Goal: Information Seeking & Learning: Learn about a topic

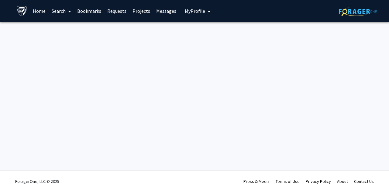
drag, startPoint x: 245, startPoint y: 107, endPoint x: 105, endPoint y: 30, distance: 160.1
click at [105, 30] on div "Skip navigation Home Search Bookmarks Requests Projects Messages My Profile [PE…" at bounding box center [194, 96] width 389 height 192
click at [105, 30] on div at bounding box center [194, 31] width 389 height 18
drag, startPoint x: 105, startPoint y: 30, endPoint x: 229, endPoint y: 101, distance: 142.6
click at [229, 101] on div "Skip navigation Home Search Bookmarks Requests Projects Messages My Profile [PE…" at bounding box center [194, 96] width 389 height 192
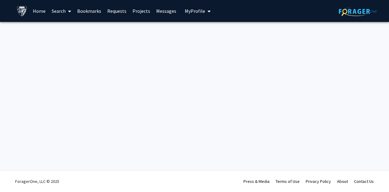
click at [229, 101] on div "Skip navigation Home Search Bookmarks Requests Projects Messages My Profile [PE…" at bounding box center [194, 96] width 389 height 192
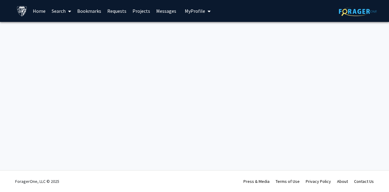
click at [229, 101] on div "Skip navigation Home Search Bookmarks Requests Projects Messages My Profile [PE…" at bounding box center [194, 96] width 389 height 192
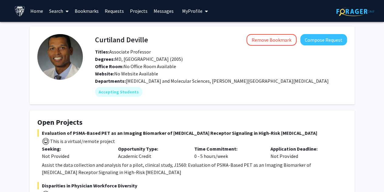
scroll to position [52, 0]
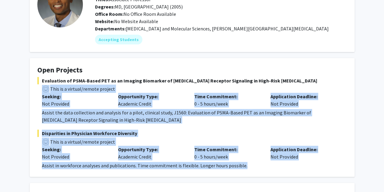
drag, startPoint x: 36, startPoint y: 85, endPoint x: 317, endPoint y: 171, distance: 294.0
click at [317, 171] on fg-card "Open Projects Evaluation of PSMA-Based PET as an Imaging Biomarker of Androgen …" at bounding box center [192, 117] width 325 height 118
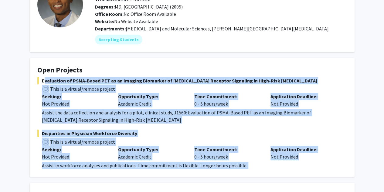
drag, startPoint x: 317, startPoint y: 171, endPoint x: 46, endPoint y: 84, distance: 284.8
click at [46, 84] on fg-card "Open Projects Evaluation of PSMA-Based PET as an Imaging Biomarker of Androgen …" at bounding box center [192, 117] width 325 height 118
click at [46, 84] on span "Evaluation of PSMA-Based PET as an Imaging Biomarker of Androgen Receptor Signa…" at bounding box center [192, 80] width 310 height 7
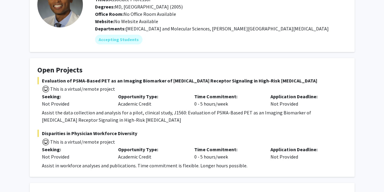
drag, startPoint x: 41, startPoint y: 98, endPoint x: 275, endPoint y: 161, distance: 241.8
click at [275, 161] on fg-project-list "Evaluation of PSMA-Based PET as an Imaging Biomarker of Androgen Receptor Signa…" at bounding box center [192, 123] width 310 height 92
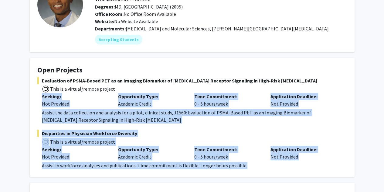
click at [275, 162] on div "Assist in workforce analyses and publications. Time commitment is flexible. Lon…" at bounding box center [194, 165] width 305 height 7
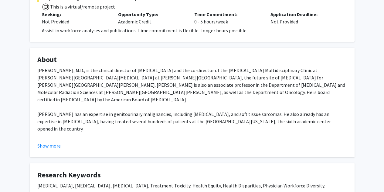
scroll to position [187, 0]
click at [47, 142] on button "Show more" at bounding box center [48, 145] width 23 height 7
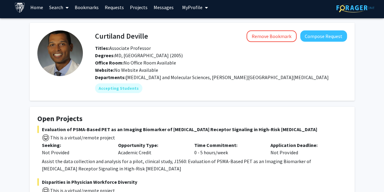
scroll to position [4, 0]
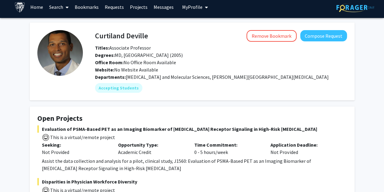
click at [59, 9] on link "Search" at bounding box center [59, 6] width 26 height 21
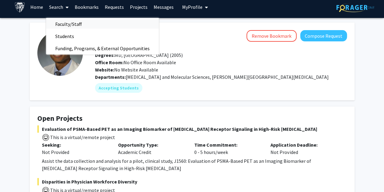
click at [59, 25] on span "Faculty/Staff" at bounding box center [68, 24] width 45 height 12
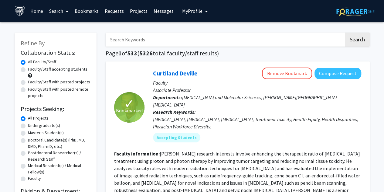
click at [36, 88] on label "Faculty/Staff with posted remote projects" at bounding box center [59, 92] width 63 height 13
click at [32, 88] on input "Faculty/Staff with posted remote projects" at bounding box center [30, 88] width 4 height 4
radio input "true"
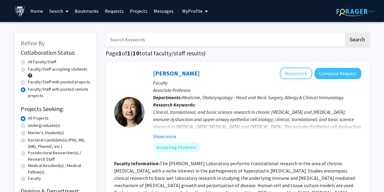
click at [27, 82] on div "Faculty/Staff with posted projects" at bounding box center [56, 82] width 70 height 7
click at [28, 83] on label "Faculty/Staff with posted projects" at bounding box center [59, 82] width 62 height 6
click at [28, 83] on input "Faculty/Staff with posted projects" at bounding box center [30, 81] width 4 height 4
radio input "true"
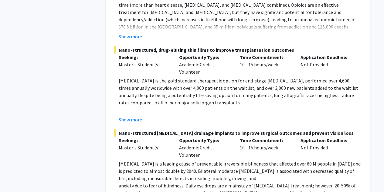
scroll to position [3051, 0]
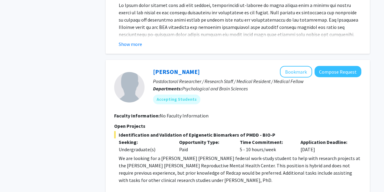
scroll to position [719, 0]
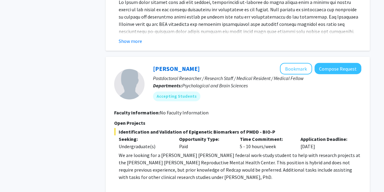
click at [131, 190] on button "Show more" at bounding box center [130, 193] width 23 height 7
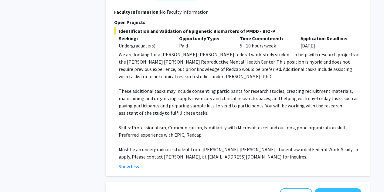
scroll to position [820, 0]
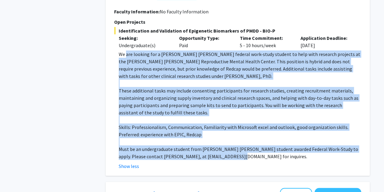
drag, startPoint x: 230, startPoint y: 134, endPoint x: 124, endPoint y: 31, distance: 148.2
click at [124, 50] on div "We are looking for a Johns Hopkins federal work-study student to help with rese…" at bounding box center [240, 104] width 243 height 109
click at [124, 50] on p "We are looking for a Johns Hopkins federal work-study student to help with rese…" at bounding box center [240, 64] width 243 height 29
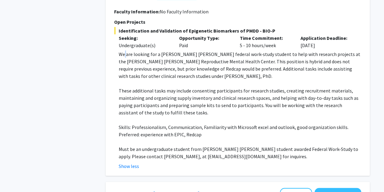
click at [124, 50] on p "We are looking for a Johns Hopkins federal work-study student to help with rese…" at bounding box center [240, 64] width 243 height 29
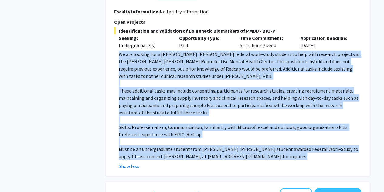
drag, startPoint x: 124, startPoint y: 31, endPoint x: 245, endPoint y: 134, distance: 159.0
click at [245, 134] on div "We are looking for a Johns Hopkins federal work-study student to help with rese…" at bounding box center [240, 104] width 243 height 109
click at [245, 145] on p "Must be an undergraduate student from Johns Hopkins student awarded Federal Wor…" at bounding box center [240, 152] width 243 height 15
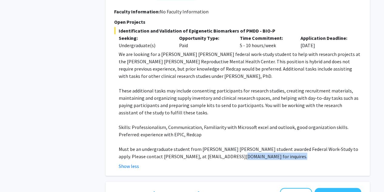
click at [245, 145] on p "Must be an undergraduate student from Johns Hopkins student awarded Federal Wor…" at bounding box center [240, 152] width 243 height 15
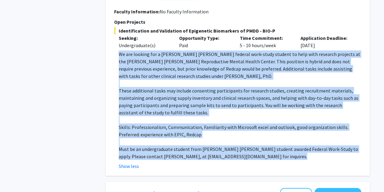
drag, startPoint x: 245, startPoint y: 134, endPoint x: 159, endPoint y: 37, distance: 129.2
click at [159, 50] on div "We are looking for a Johns Hopkins federal work-study student to help with rese…" at bounding box center [240, 104] width 243 height 109
click at [159, 50] on p "We are looking for a Johns Hopkins federal work-study student to help with rese…" at bounding box center [240, 64] width 243 height 29
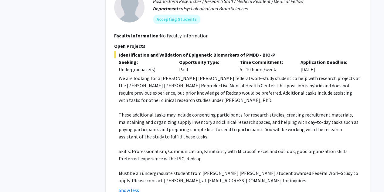
scroll to position [796, 0]
drag, startPoint x: 240, startPoint y: 32, endPoint x: 253, endPoint y: 33, distance: 13.7
click at [253, 51] on span "Identification and Validation of Epigenetic Biomarkers of PMDD - BIO-P" at bounding box center [237, 54] width 247 height 7
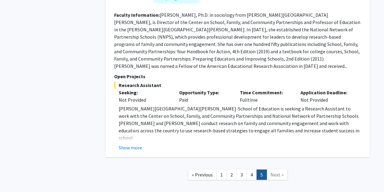
scroll to position [1088, 0]
click at [248, 169] on link "4" at bounding box center [252, 174] width 10 height 11
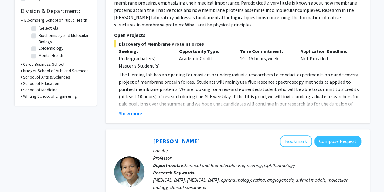
scroll to position [179, 0]
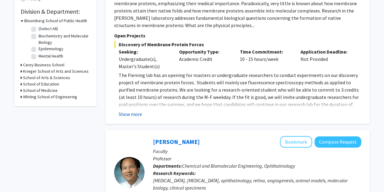
click at [125, 113] on button "Show more" at bounding box center [130, 113] width 23 height 7
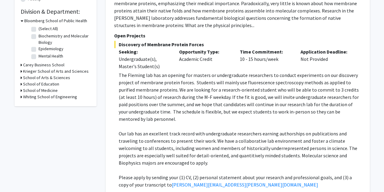
click at [120, 73] on p "The Fleming lab has an opening for masters or undergraduate researchers to cond…" at bounding box center [240, 96] width 243 height 51
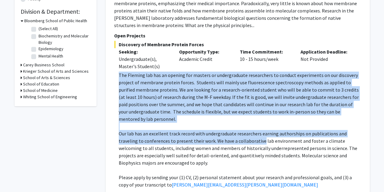
drag, startPoint x: 120, startPoint y: 73, endPoint x: 240, endPoint y: 138, distance: 136.4
click at [240, 138] on div "The Fleming lab has an opening for masters or undergraduate researchers to cond…" at bounding box center [240, 129] width 243 height 117
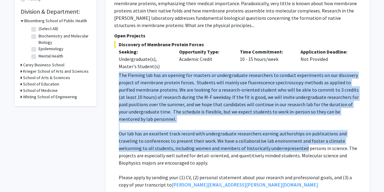
click at [240, 138] on p "Our lab has an excellent track record with undergraduate researchers earning au…" at bounding box center [240, 148] width 243 height 36
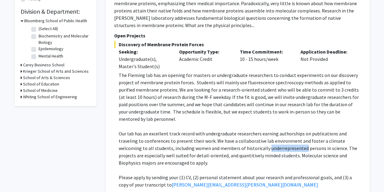
click at [240, 138] on p "Our lab has an excellent track record with undergraduate researchers earning au…" at bounding box center [240, 148] width 243 height 36
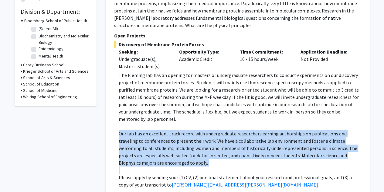
click at [240, 138] on p "Our lab has an excellent track record with undergraduate researchers earning au…" at bounding box center [240, 148] width 243 height 36
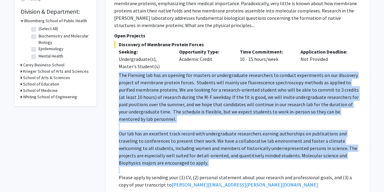
drag, startPoint x: 240, startPoint y: 138, endPoint x: 197, endPoint y: 91, distance: 63.4
click at [197, 91] on div "The Fleming lab has an opening for masters or undergraduate researchers to cond…" at bounding box center [240, 129] width 243 height 117
click at [197, 91] on p "The Fleming lab has an opening for masters or undergraduate researchers to cond…" at bounding box center [240, 96] width 243 height 51
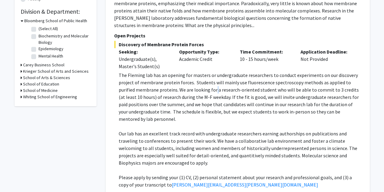
click at [197, 91] on p "The Fleming lab has an opening for masters or undergraduate researchers to cond…" at bounding box center [240, 96] width 243 height 51
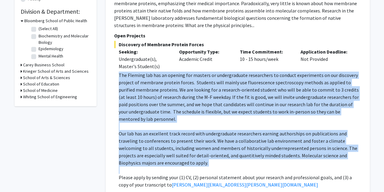
drag, startPoint x: 197, startPoint y: 91, endPoint x: 203, endPoint y: 128, distance: 37.8
click at [203, 128] on div "The Fleming lab has an opening for masters or undergraduate researchers to cond…" at bounding box center [240, 129] width 243 height 117
click at [203, 130] on p "Our lab has an excellent track record with undergraduate researchers earning au…" at bounding box center [240, 148] width 243 height 36
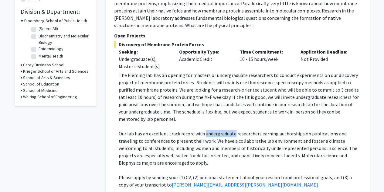
click at [203, 130] on p "Our lab has an excellent track record with undergraduate researchers earning au…" at bounding box center [240, 148] width 243 height 36
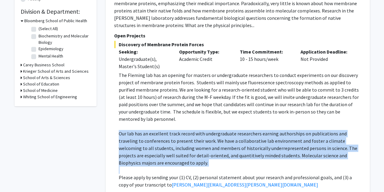
click at [203, 130] on p "Our lab has an excellent track record with undergraduate researchers earning au…" at bounding box center [240, 148] width 243 height 36
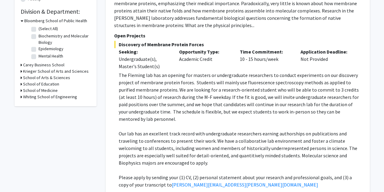
click at [180, 109] on p "The Fleming lab has an opening for masters or undergraduate researchers to cond…" at bounding box center [240, 96] width 243 height 51
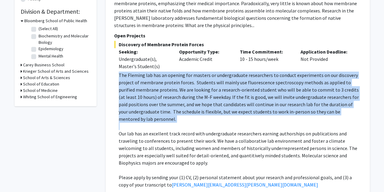
click at [180, 109] on p "The Fleming lab has an opening for masters or undergraduate researchers to cond…" at bounding box center [240, 96] width 243 height 51
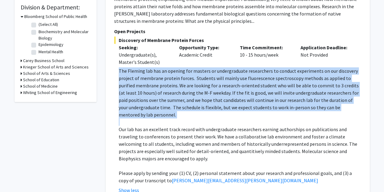
scroll to position [185, 0]
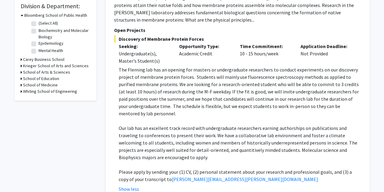
click at [259, 172] on p "Please apply by sending your (1) CV, (2) personal statement about your research…" at bounding box center [240, 175] width 243 height 15
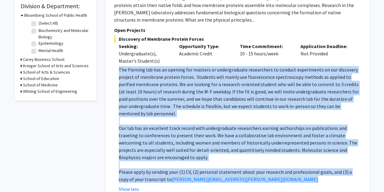
drag, startPoint x: 259, startPoint y: 172, endPoint x: 210, endPoint y: 94, distance: 92.2
click at [210, 94] on div "The Fleming lab has an opening for masters or undergraduate researchers to cond…" at bounding box center [240, 124] width 243 height 117
click at [210, 94] on p "The Fleming lab has an opening for masters or undergraduate researchers to cond…" at bounding box center [240, 91] width 243 height 51
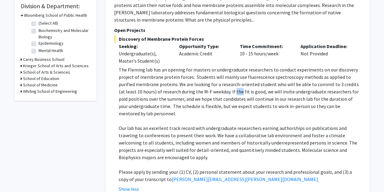
click at [210, 94] on p "The Fleming lab has an opening for masters or undergraduate researchers to cond…" at bounding box center [240, 91] width 243 height 51
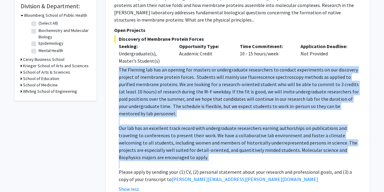
drag, startPoint x: 210, startPoint y: 94, endPoint x: 232, endPoint y: 155, distance: 65.4
click at [232, 155] on div "The Fleming lab has an opening for masters or undergraduate researchers to cond…" at bounding box center [240, 124] width 243 height 117
click at [232, 161] on p at bounding box center [240, 164] width 243 height 7
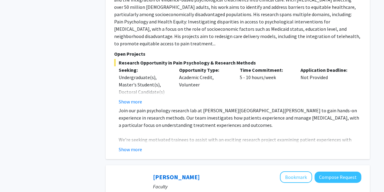
scroll to position [940, 0]
click at [132, 145] on button "Show more" at bounding box center [130, 148] width 23 height 7
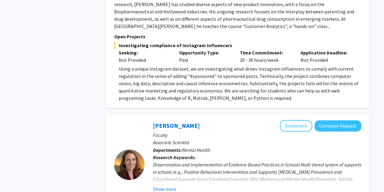
scroll to position [1673, 0]
